Goal: Find specific page/section: Locate item on page

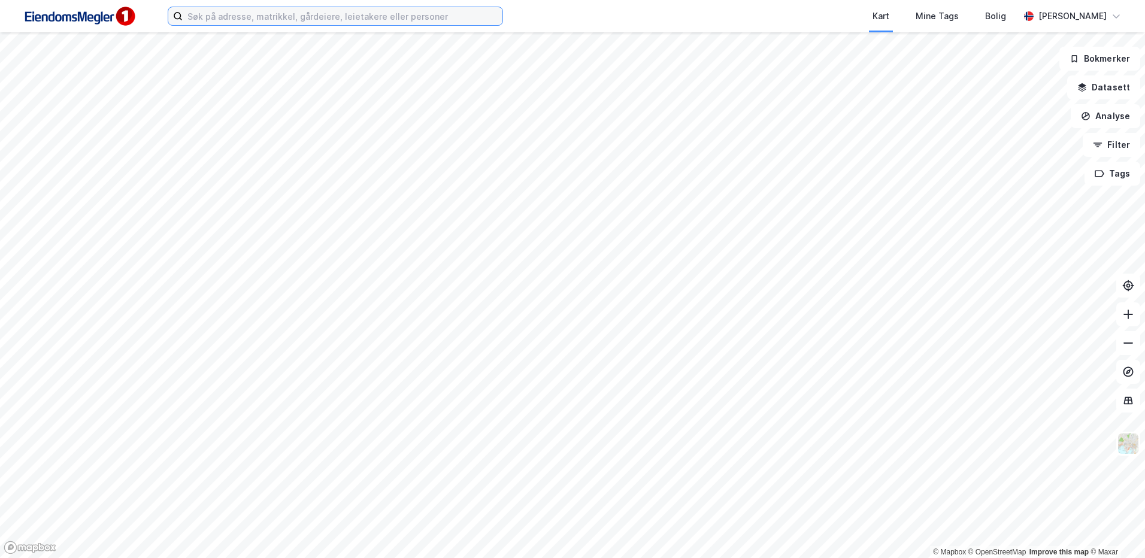
click at [259, 16] on input at bounding box center [343, 16] width 320 height 18
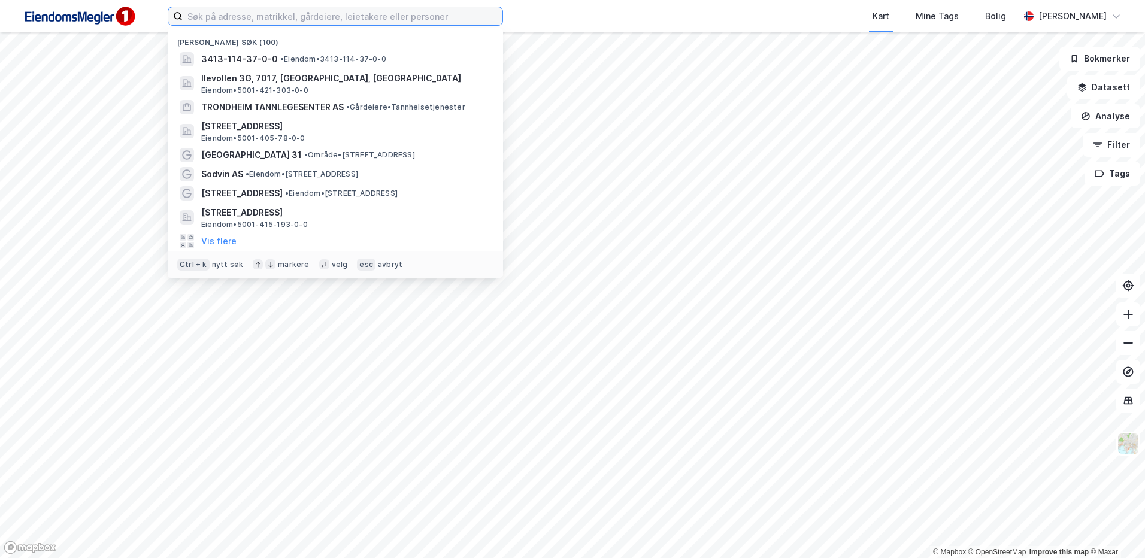
paste input "[STREET_ADDRESS]"
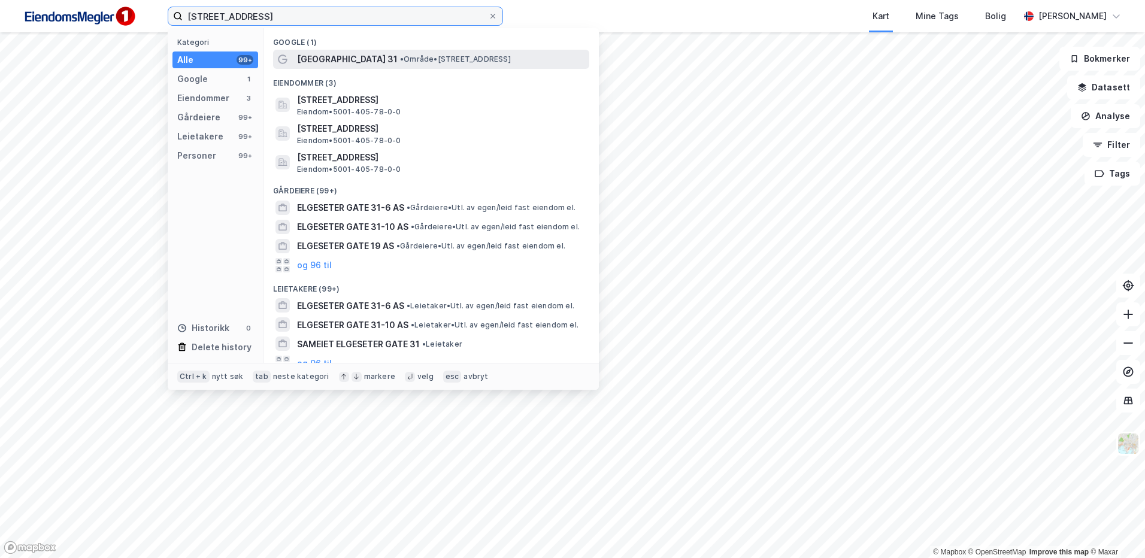
type input "[STREET_ADDRESS]"
click at [337, 65] on span "[GEOGRAPHIC_DATA] 31" at bounding box center [347, 59] width 101 height 14
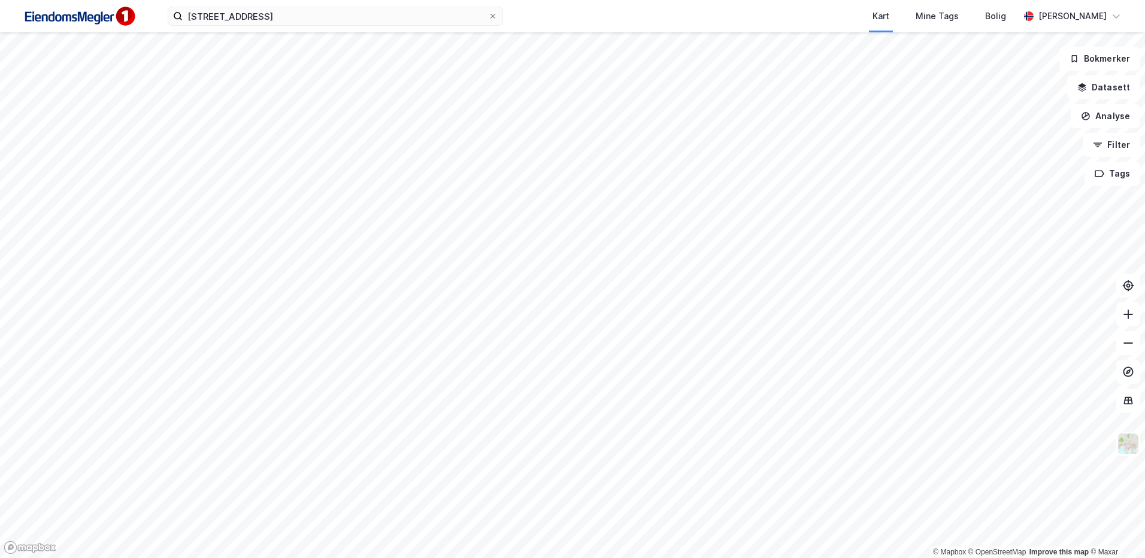
click at [294, 28] on div "[STREET_ADDRESS] Kart Mine Tags Bolig [PERSON_NAME]" at bounding box center [572, 16] width 1145 height 32
click at [293, 22] on input "[STREET_ADDRESS]" at bounding box center [335, 16] width 305 height 18
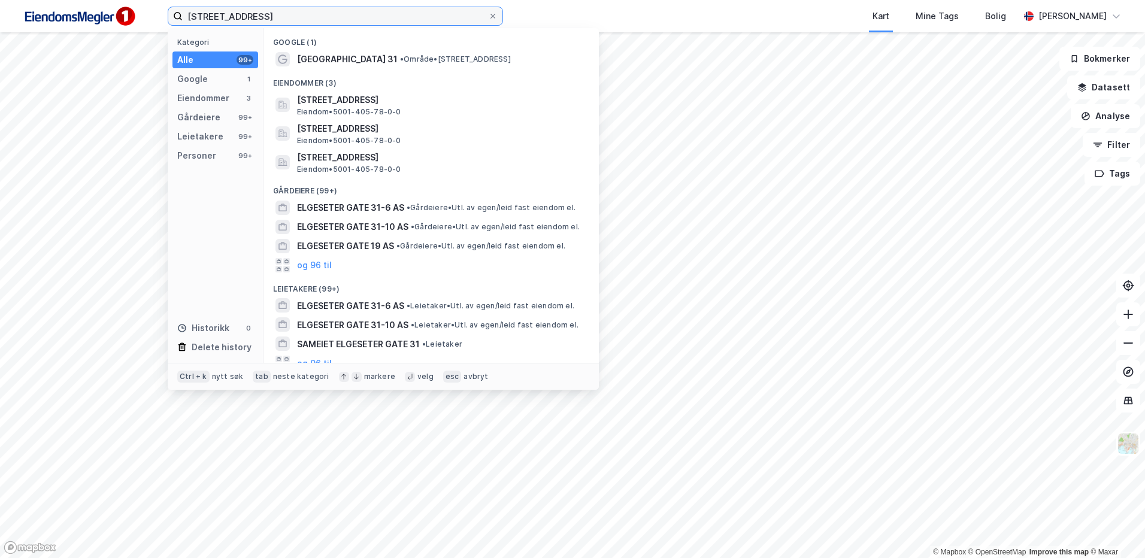
click at [277, 17] on input "[STREET_ADDRESS]" at bounding box center [335, 16] width 305 height 18
